Goal: Task Accomplishment & Management: Complete application form

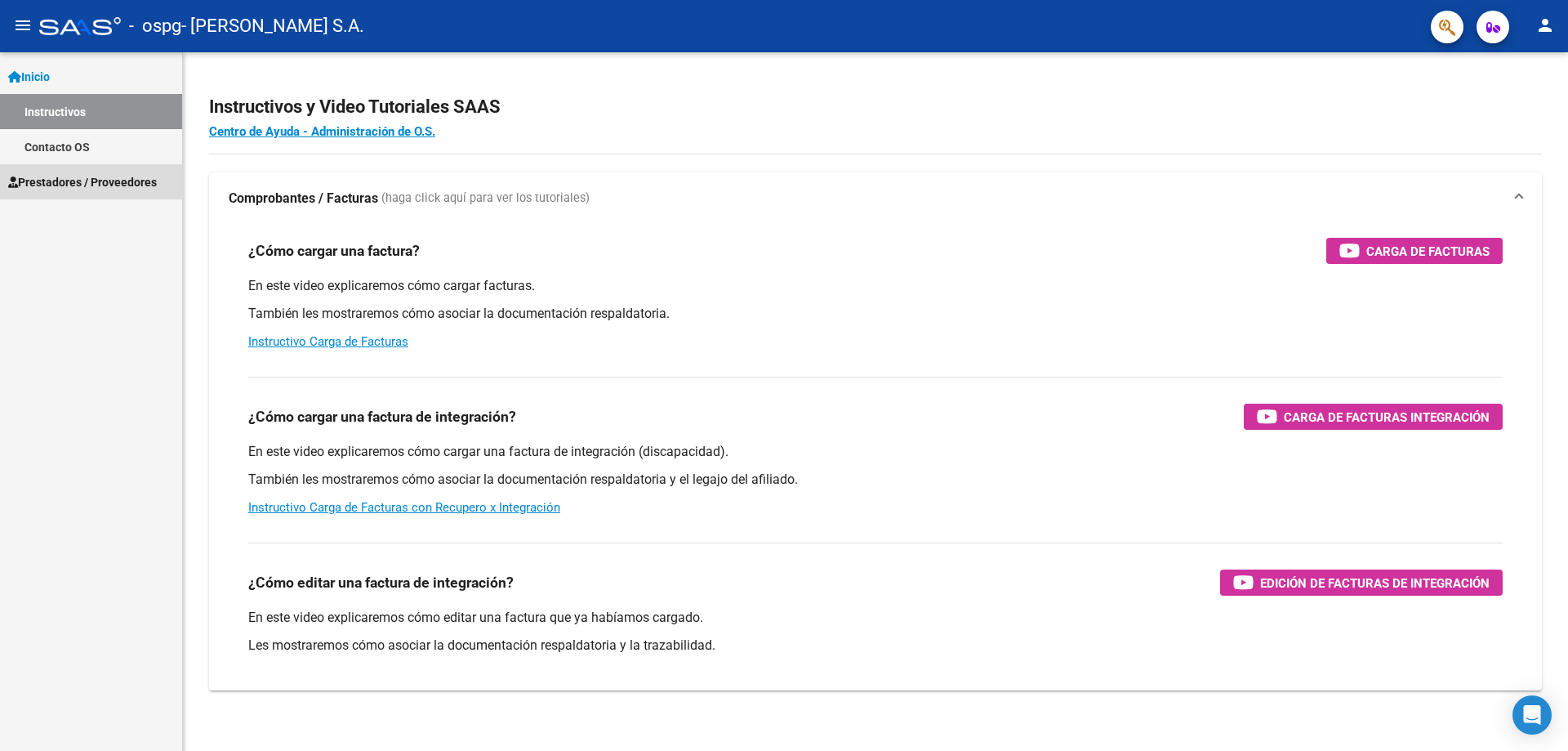
click at [143, 168] on link "Prestadores / Proveedores" at bounding box center [90, 182] width 182 height 35
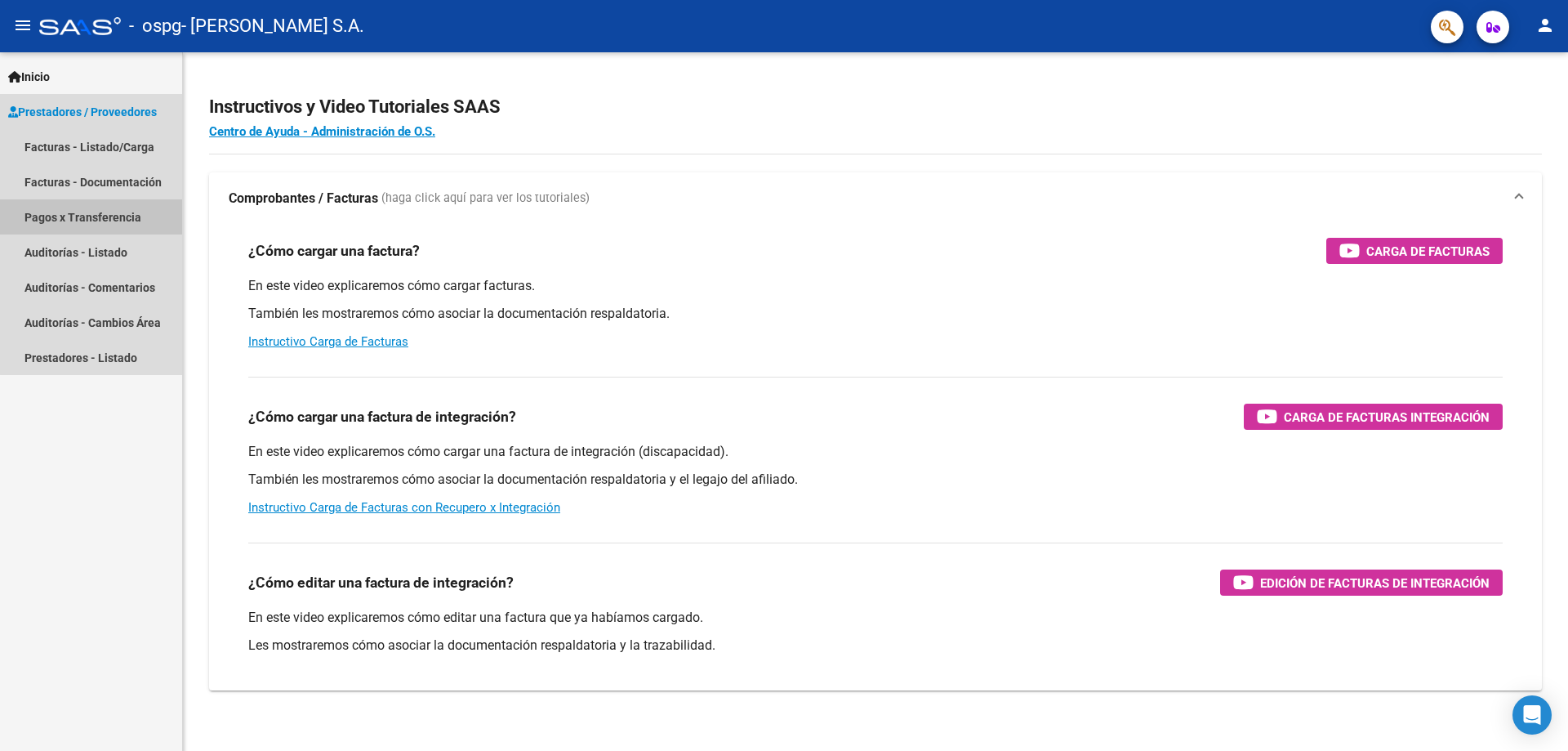
click at [147, 205] on link "Pagos x Transferencia" at bounding box center [90, 217] width 182 height 35
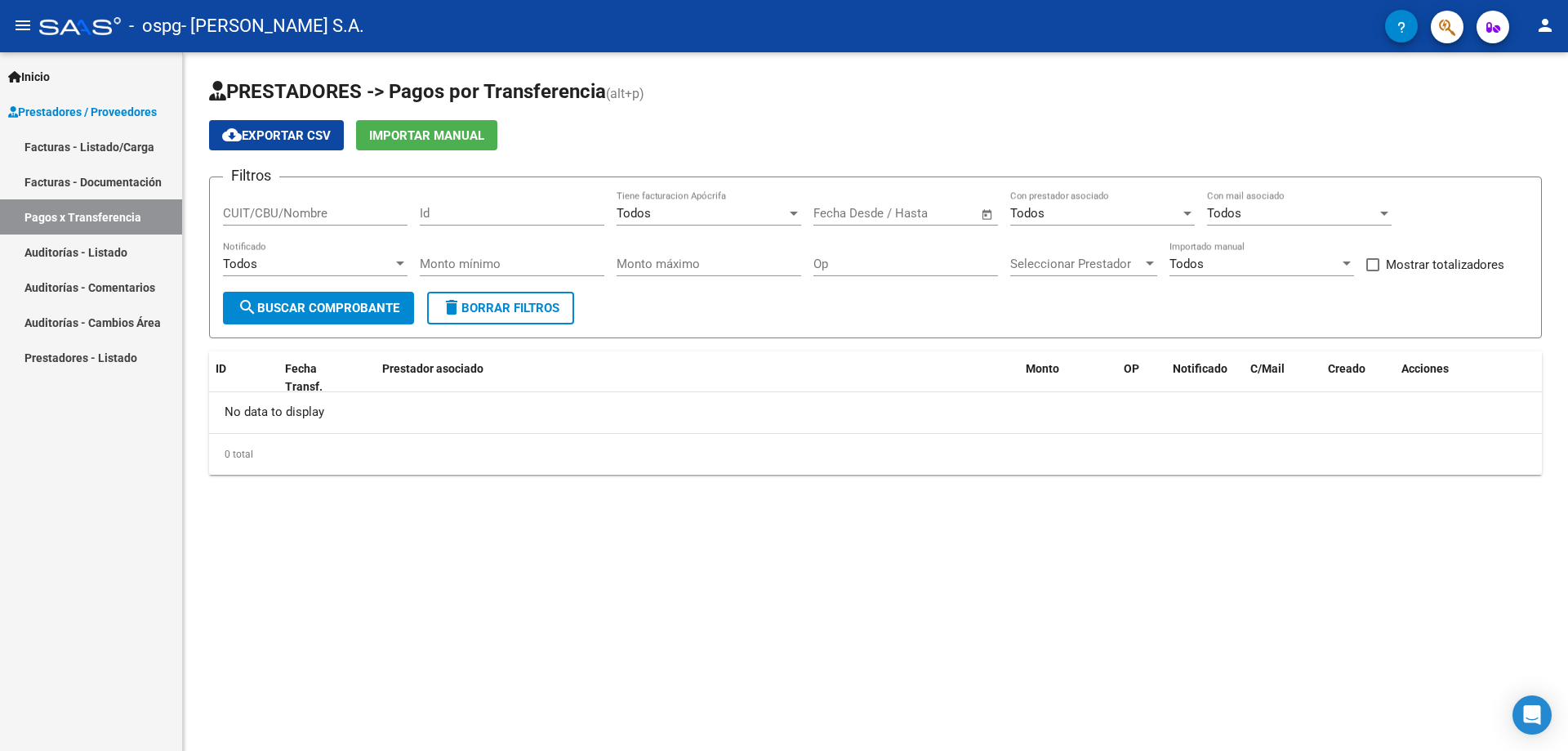
click at [145, 143] on link "Facturas - Listado/Carga" at bounding box center [90, 146] width 182 height 35
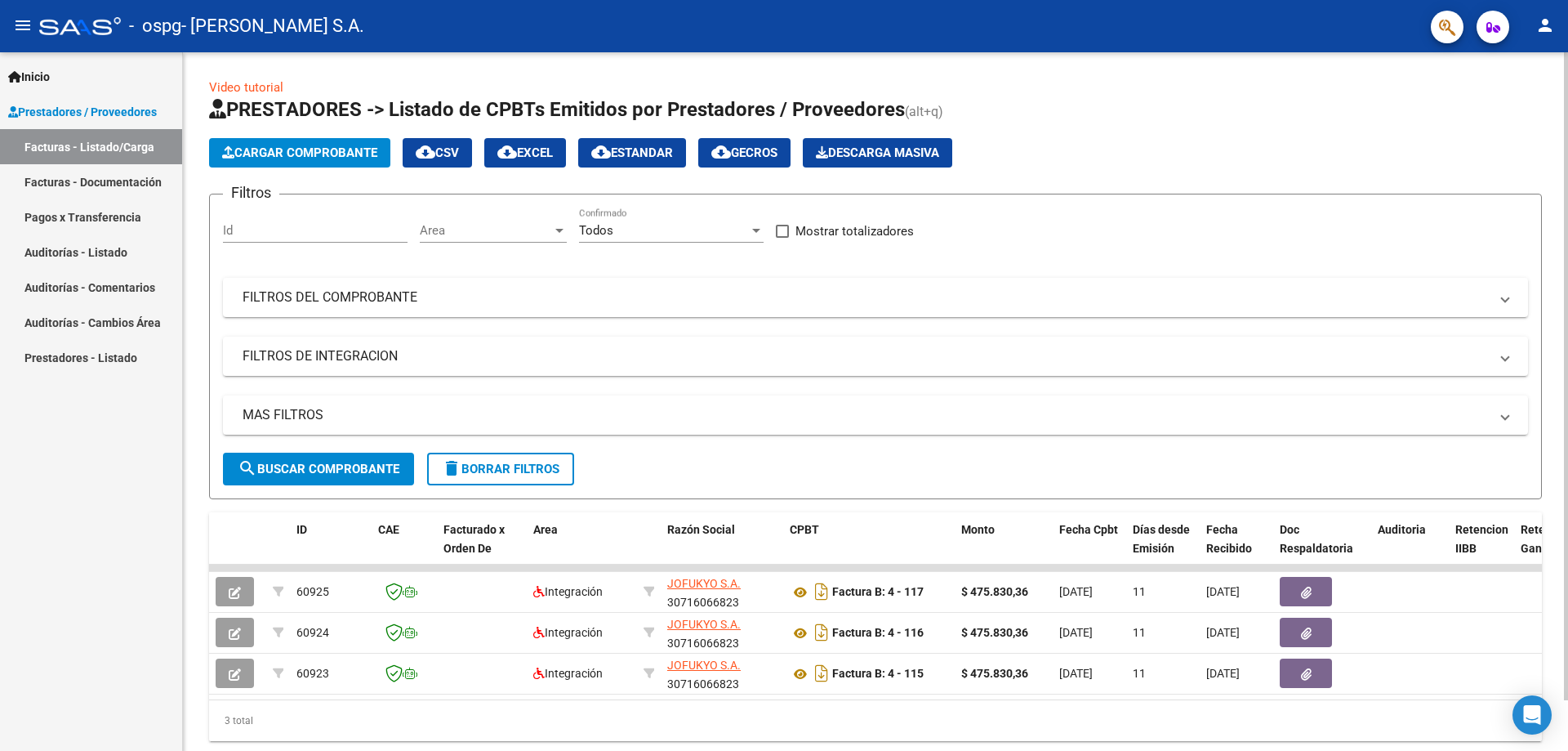
scroll to position [55, 0]
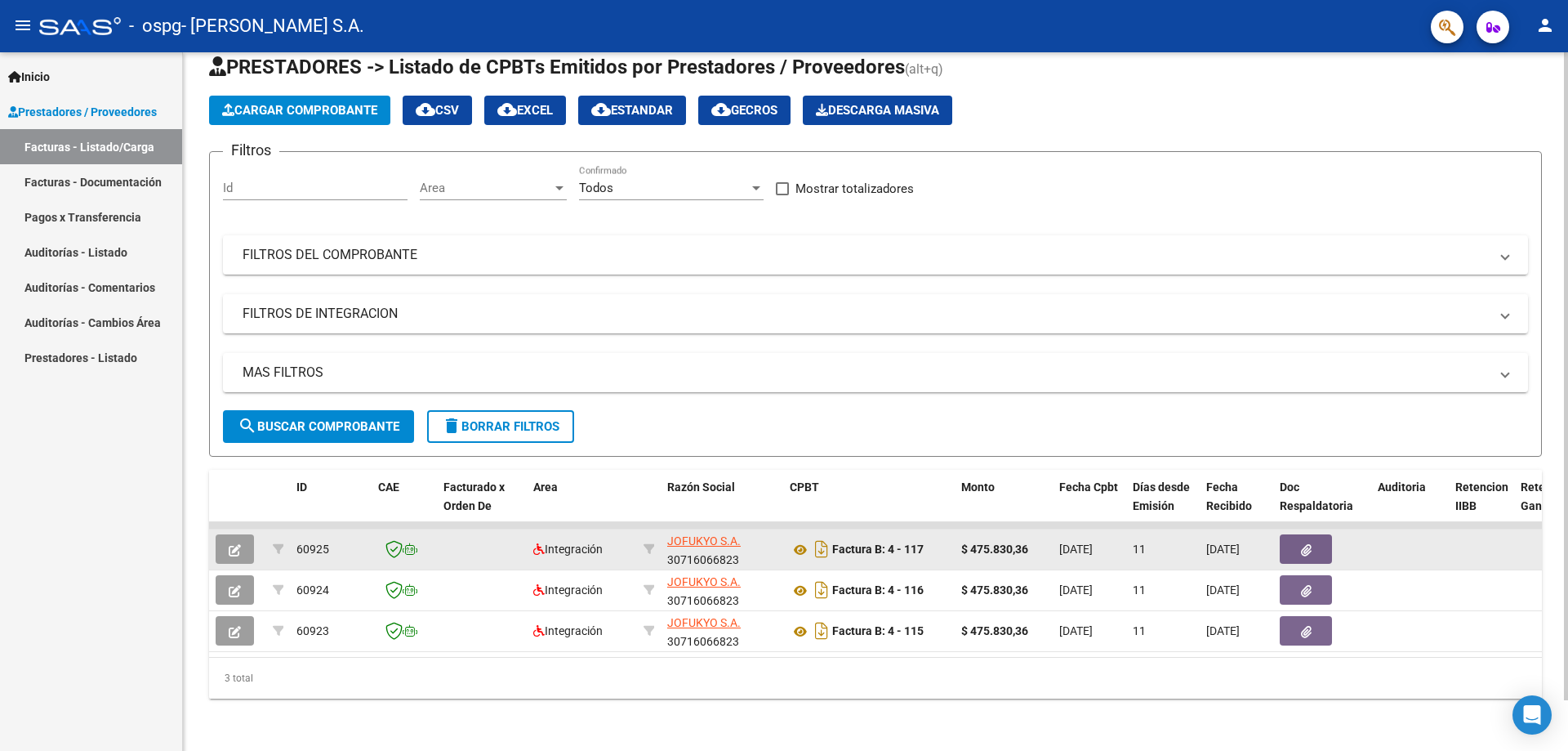
click at [236, 544] on icon "button" at bounding box center [235, 550] width 12 height 12
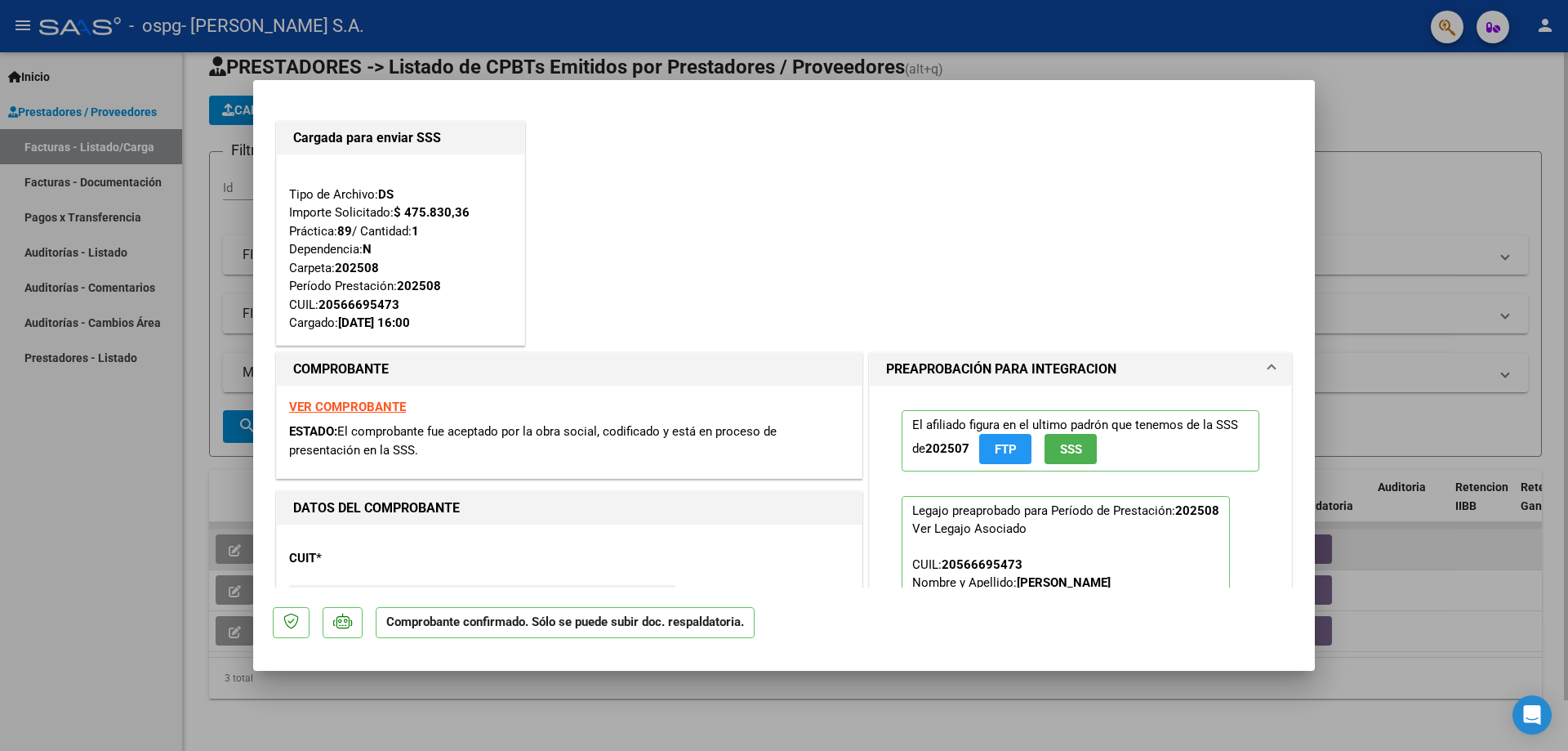
click at [236, 532] on div at bounding box center [784, 375] width 1568 height 751
type input "$ 0,00"
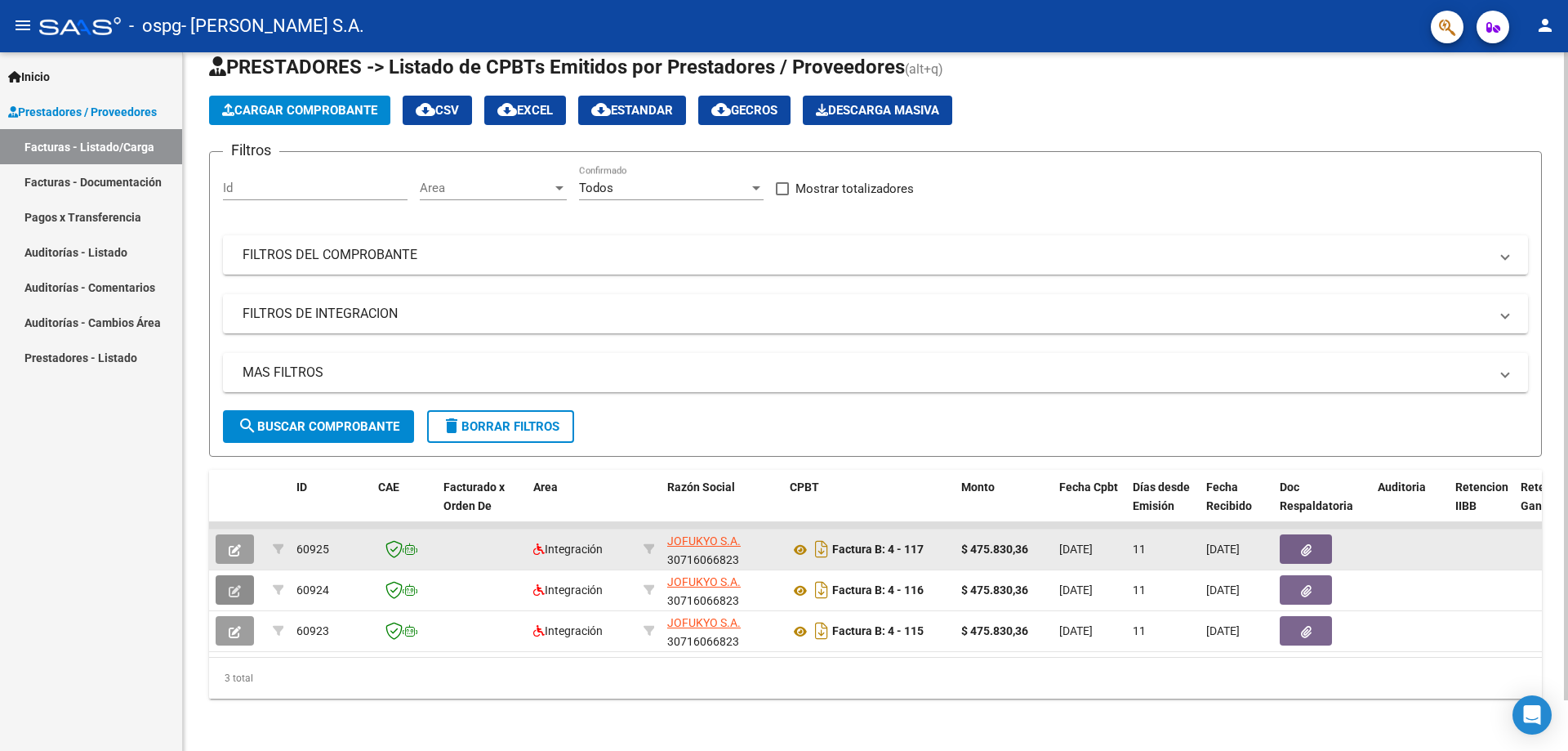
click at [228, 584] on button "button" at bounding box center [235, 590] width 38 height 30
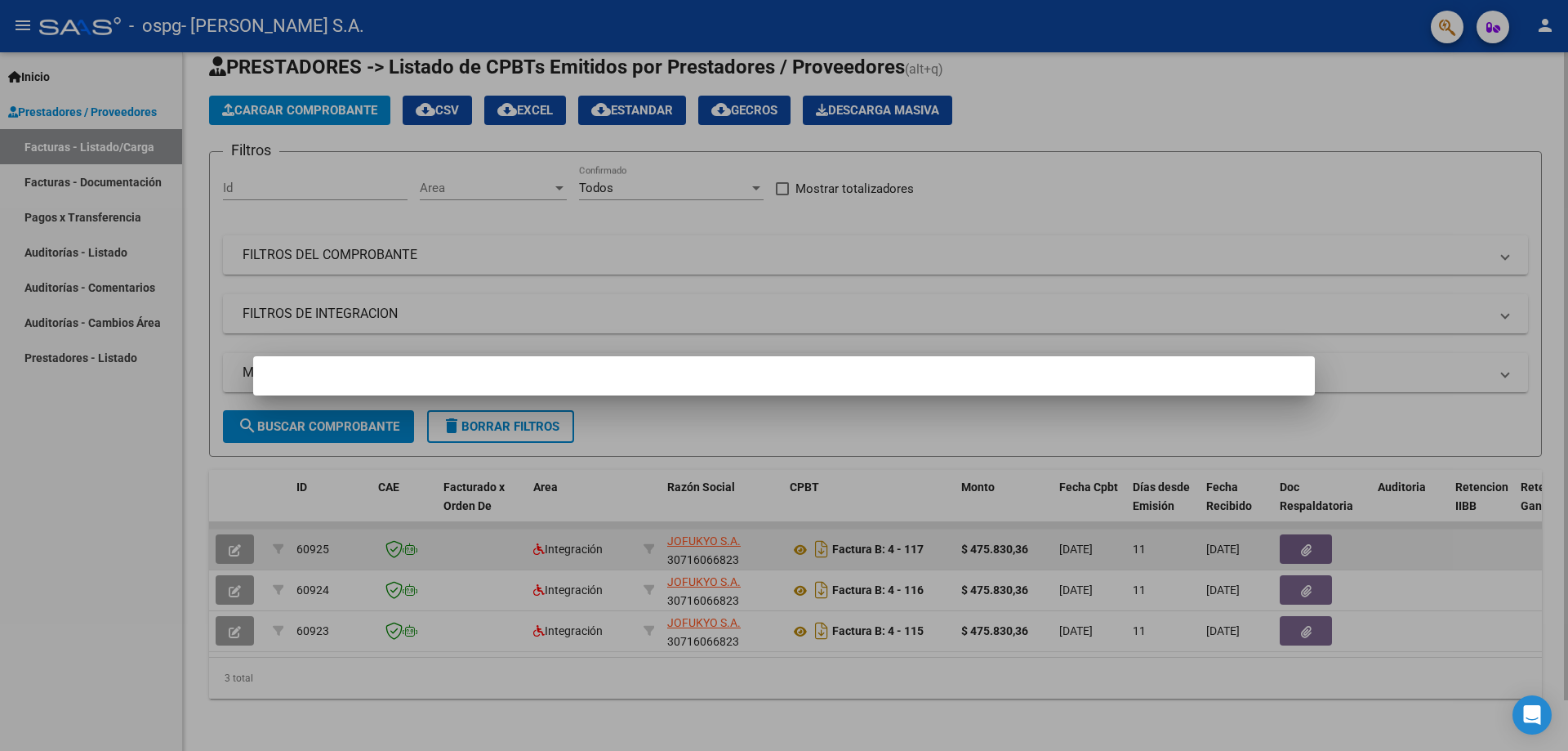
click at [228, 584] on div at bounding box center [784, 375] width 1568 height 751
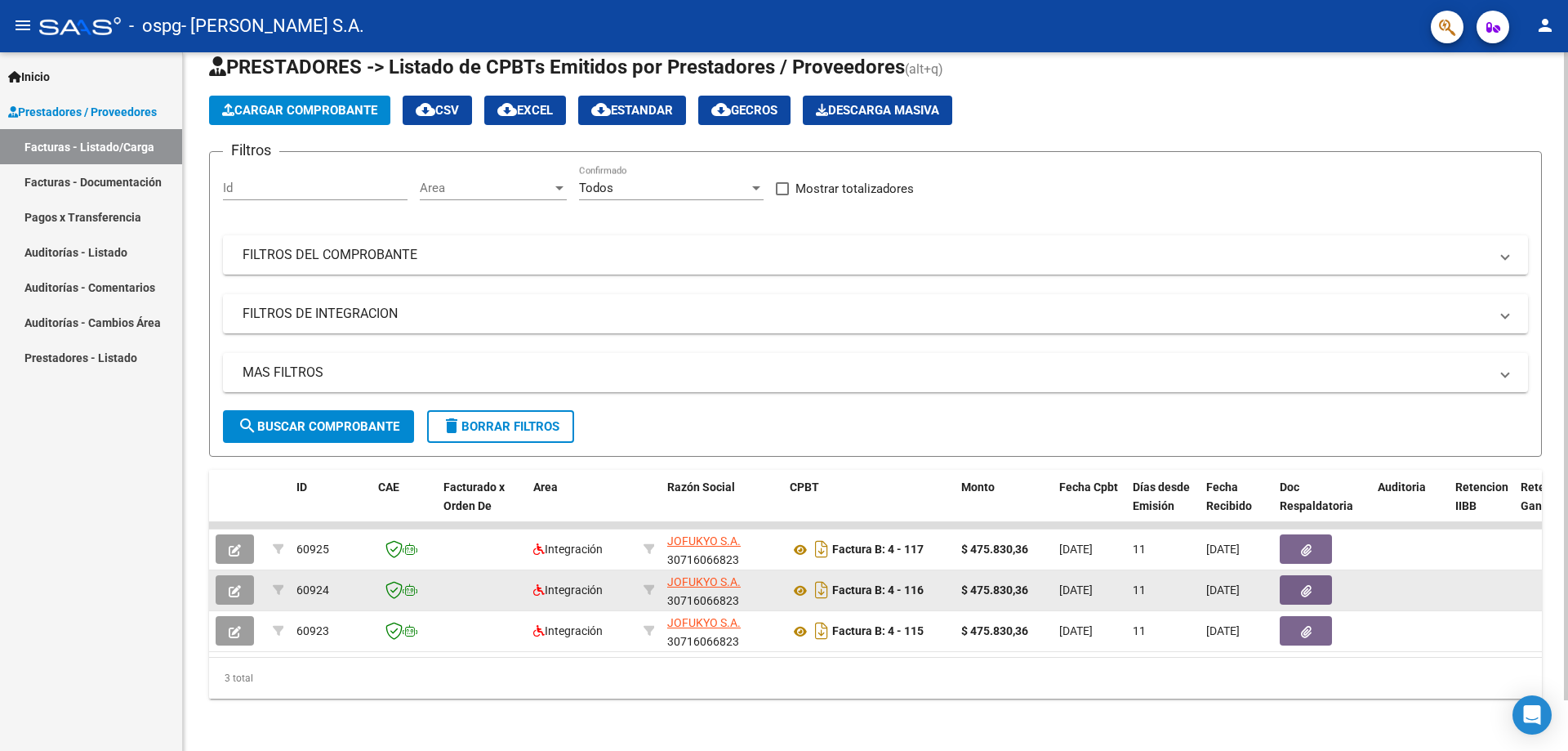
click at [232, 585] on icon "button" at bounding box center [235, 591] width 12 height 12
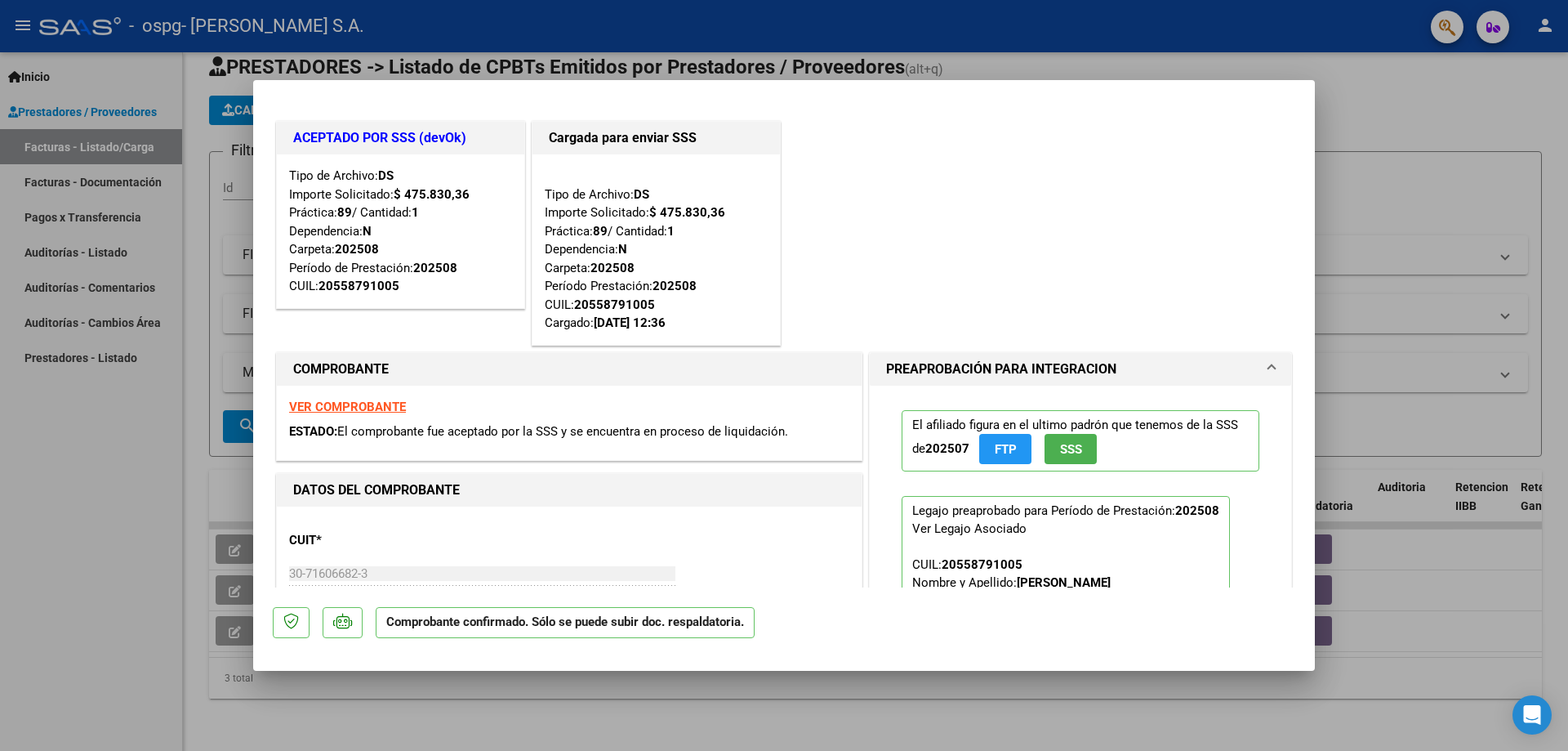
click at [224, 580] on div at bounding box center [784, 375] width 1568 height 751
type input "$ 0,00"
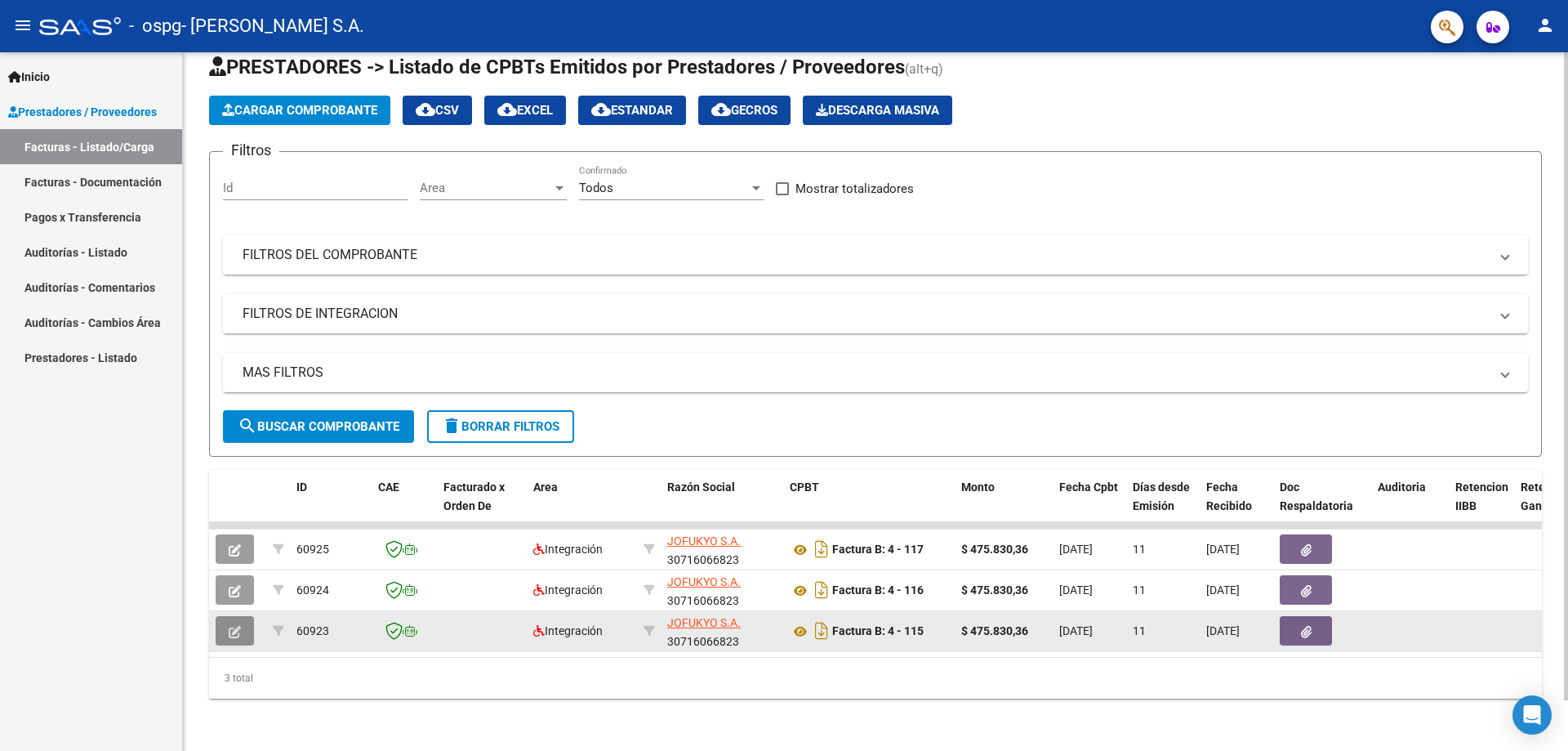
click at [227, 621] on button "button" at bounding box center [235, 631] width 38 height 30
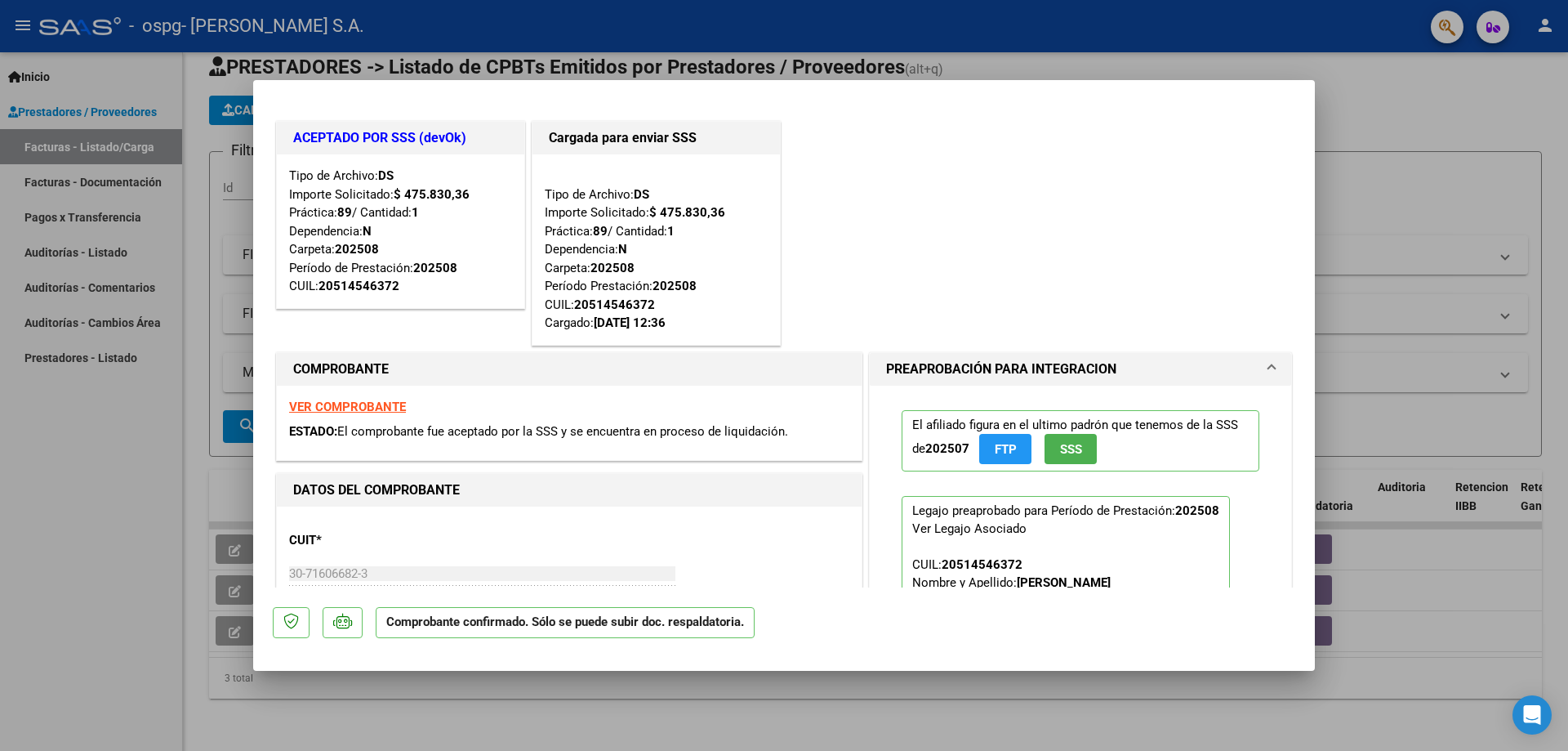
click at [217, 573] on div at bounding box center [784, 375] width 1568 height 751
type input "$ 0,00"
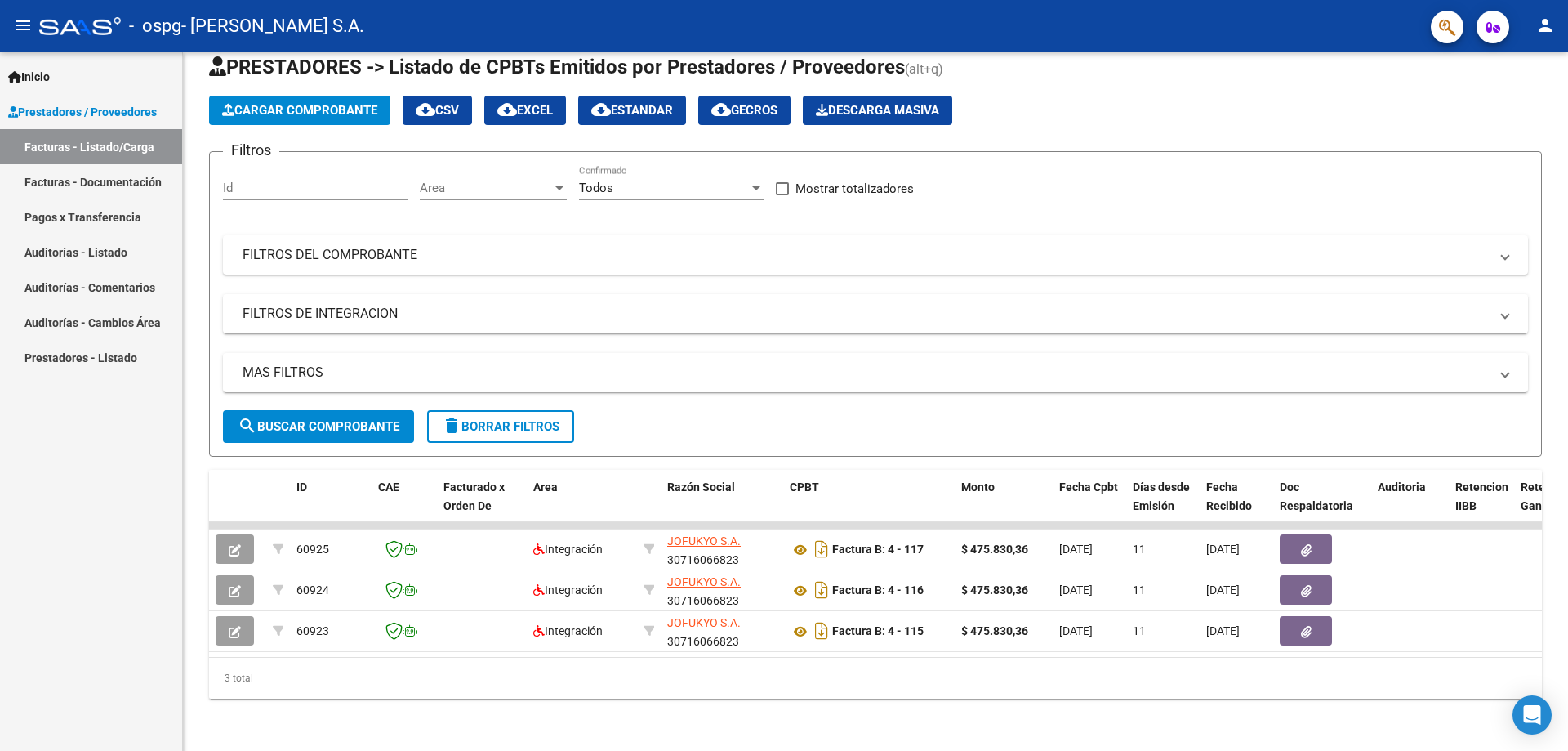
click at [232, 544] on icon "button" at bounding box center [235, 550] width 12 height 12
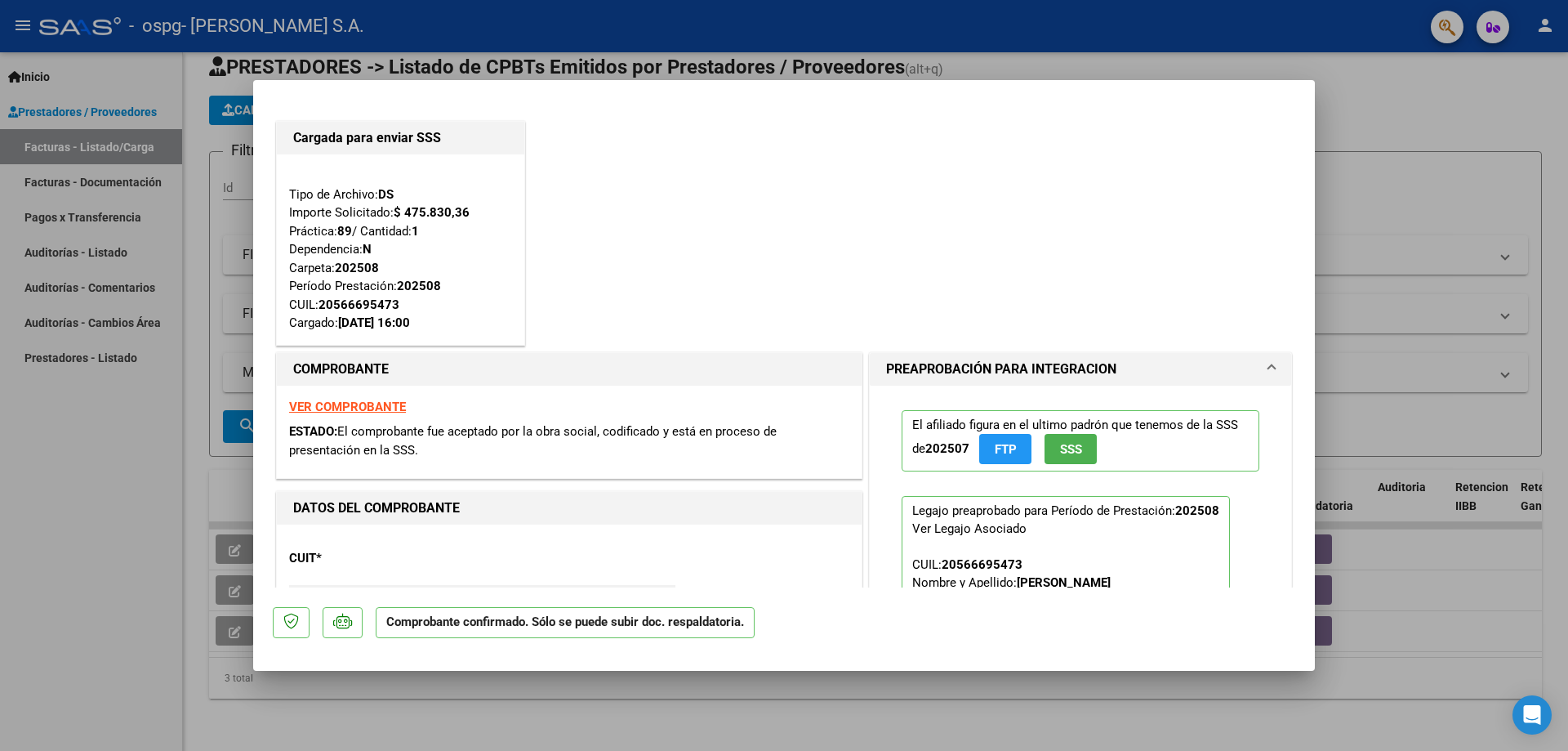
click at [232, 540] on div at bounding box center [784, 375] width 1568 height 751
type input "$ 0,00"
